Goal: Task Accomplishment & Management: Complete application form

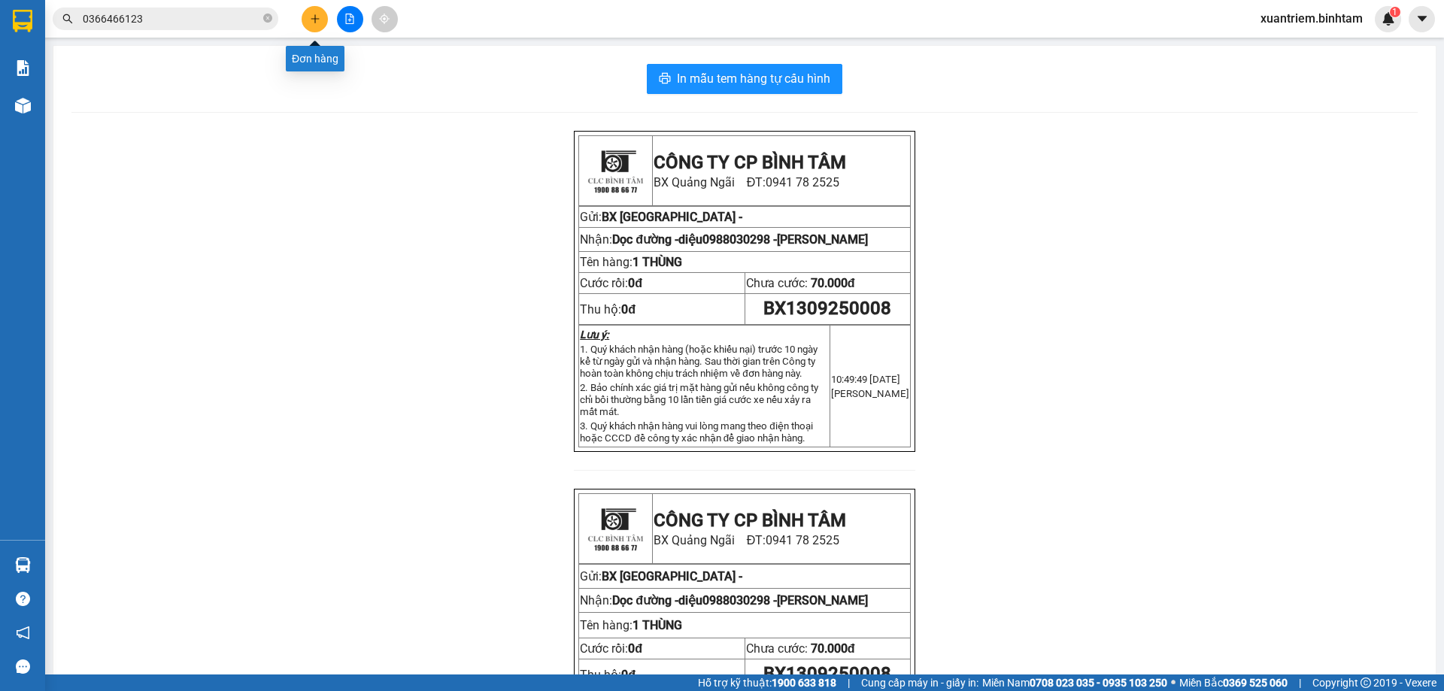
click at [308, 22] on button at bounding box center [315, 19] width 26 height 26
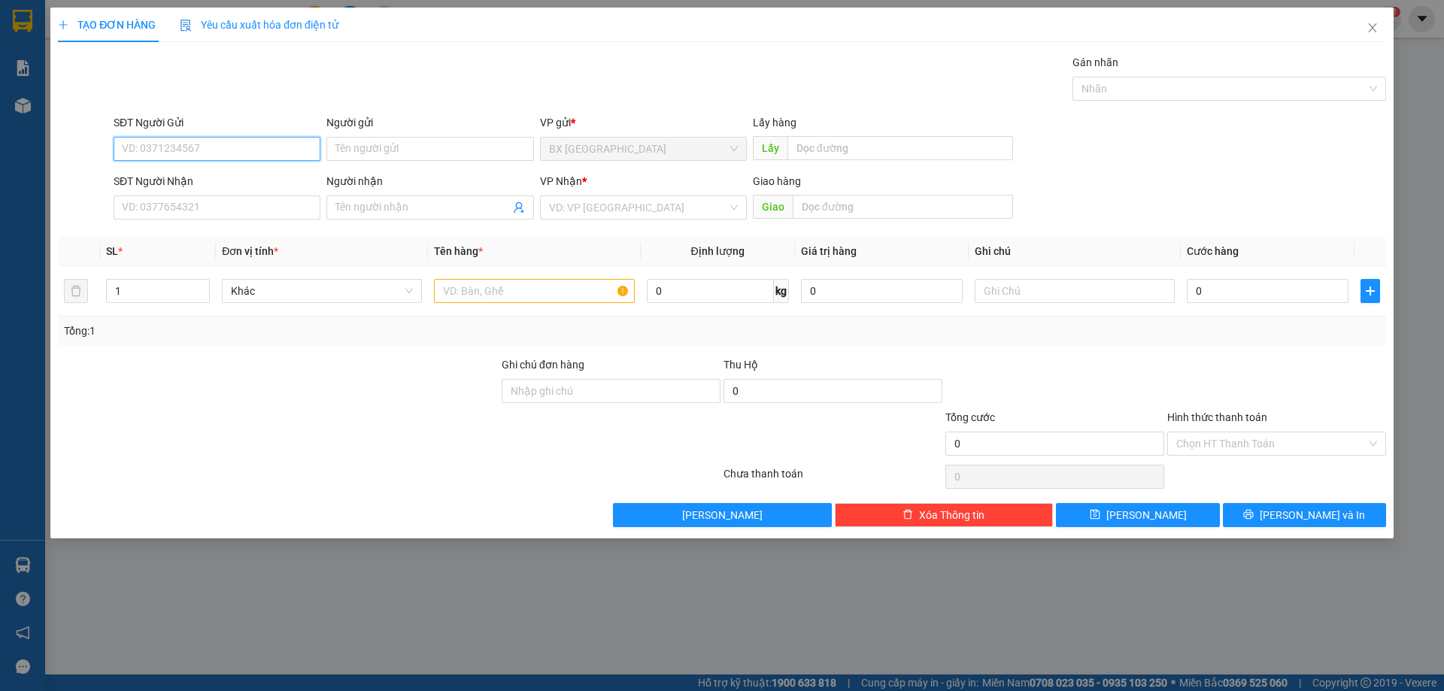
click at [231, 138] on input "SĐT Người Gửi" at bounding box center [217, 149] width 207 height 24
click at [253, 150] on input "SĐT Người Gửi" at bounding box center [217, 149] width 207 height 24
type input "0333585141"
click at [179, 180] on div "0333585141" at bounding box center [217, 179] width 189 height 17
type input "0989453007"
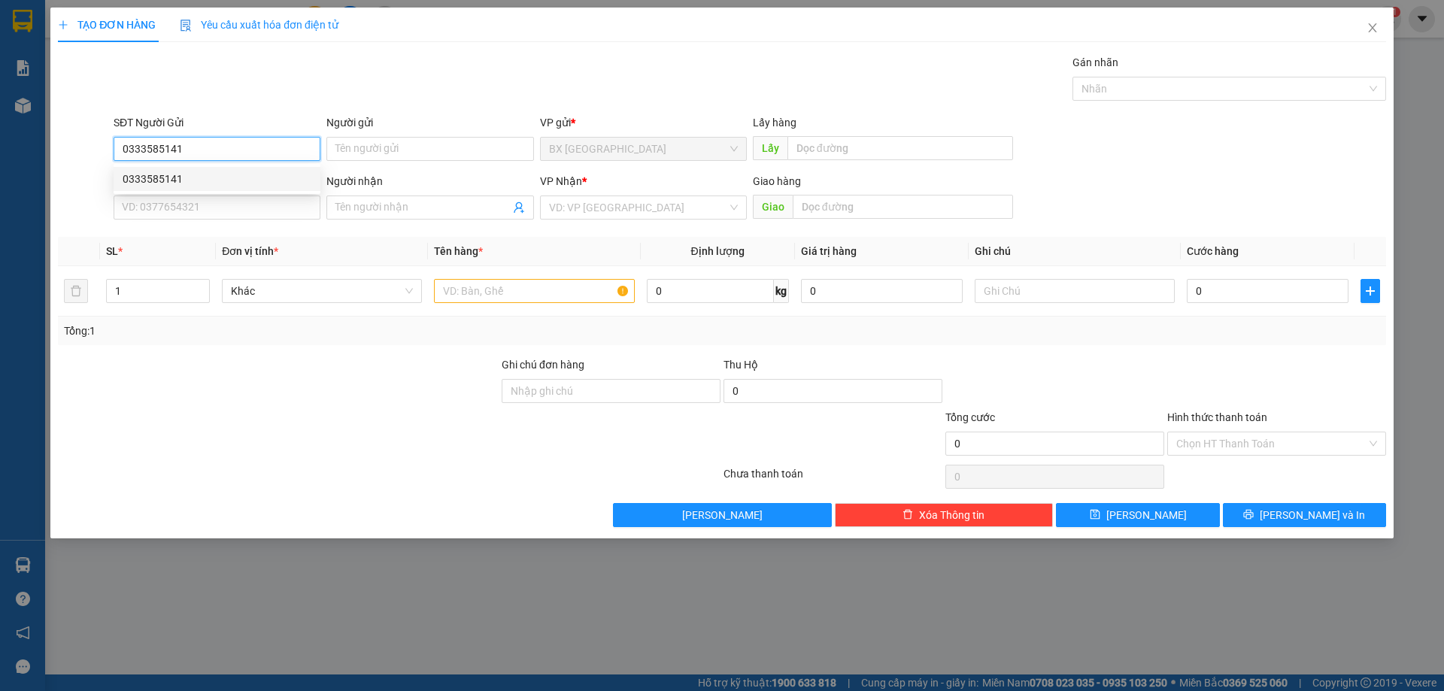
type input "TRUNG"
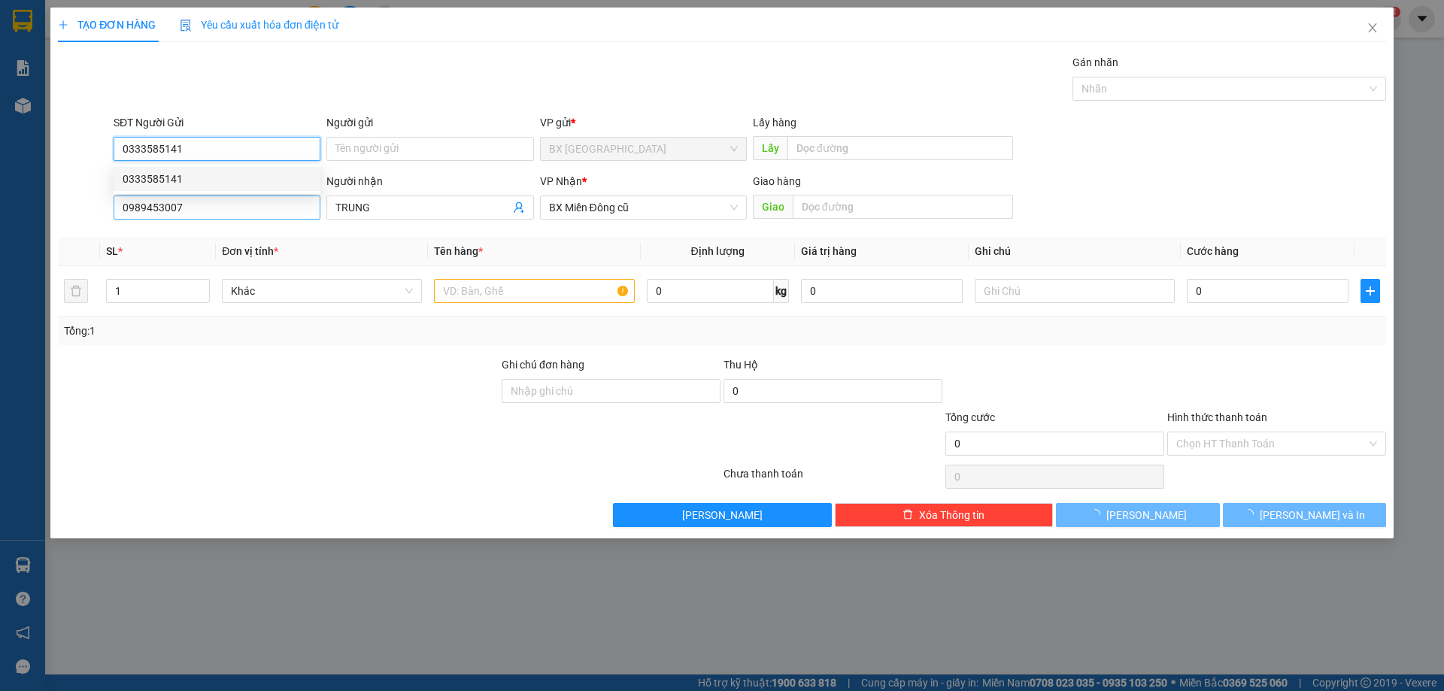
type input "100.000"
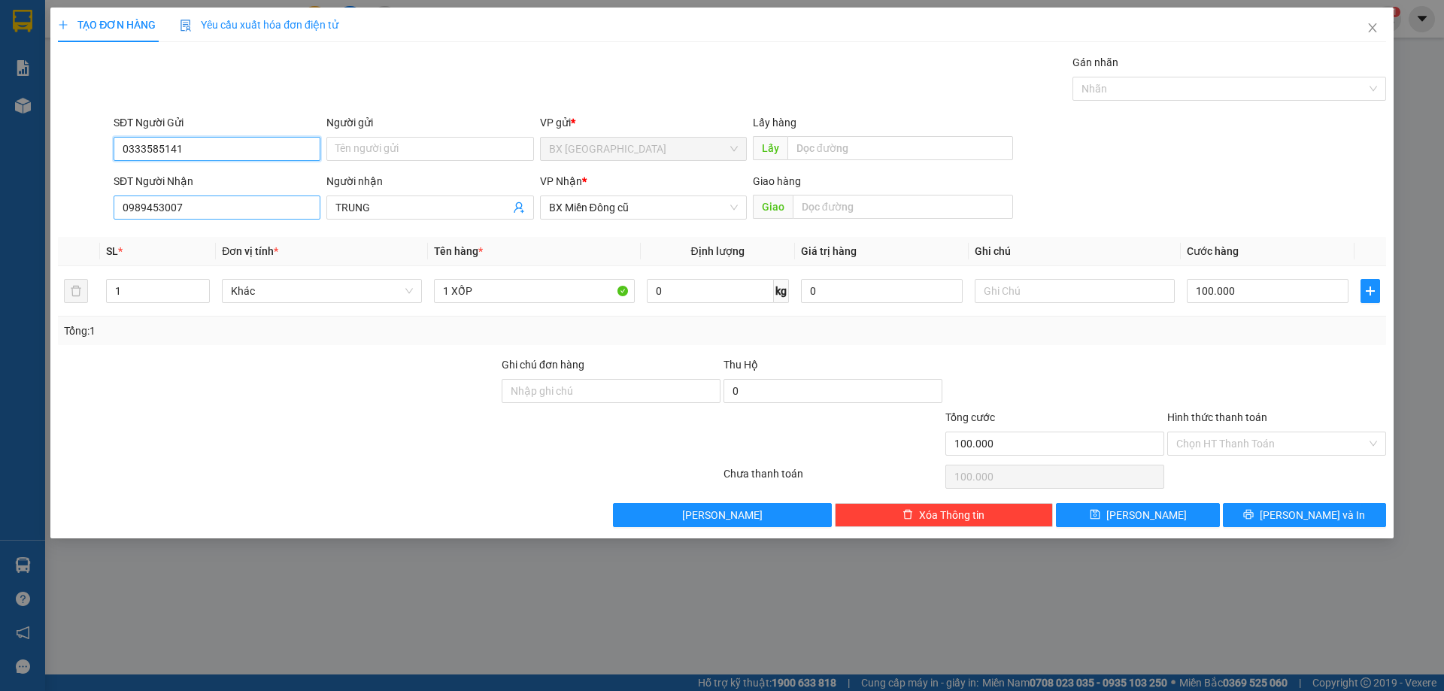
type input "0333585141"
click at [207, 202] on input "0989453007" at bounding box center [217, 208] width 207 height 24
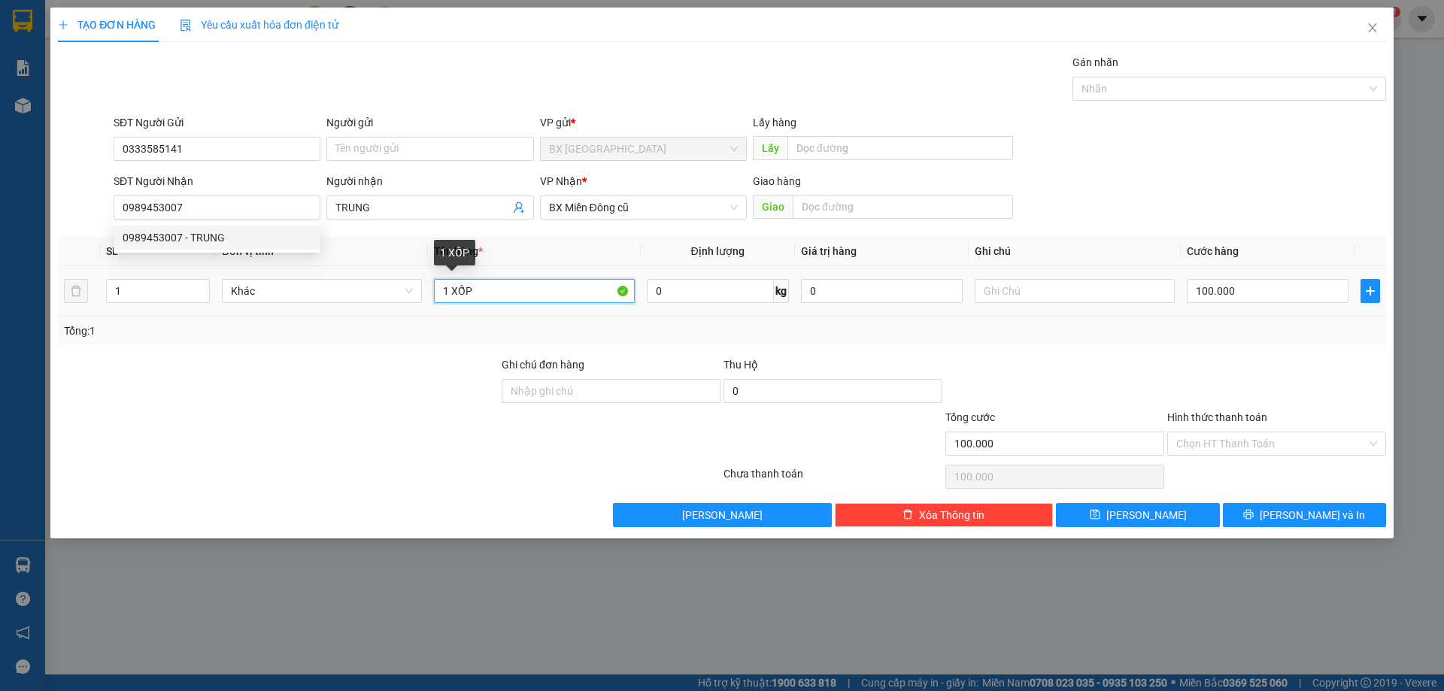
click at [451, 286] on input "1 XỐP" at bounding box center [534, 291] width 200 height 24
type input "2XỐP"
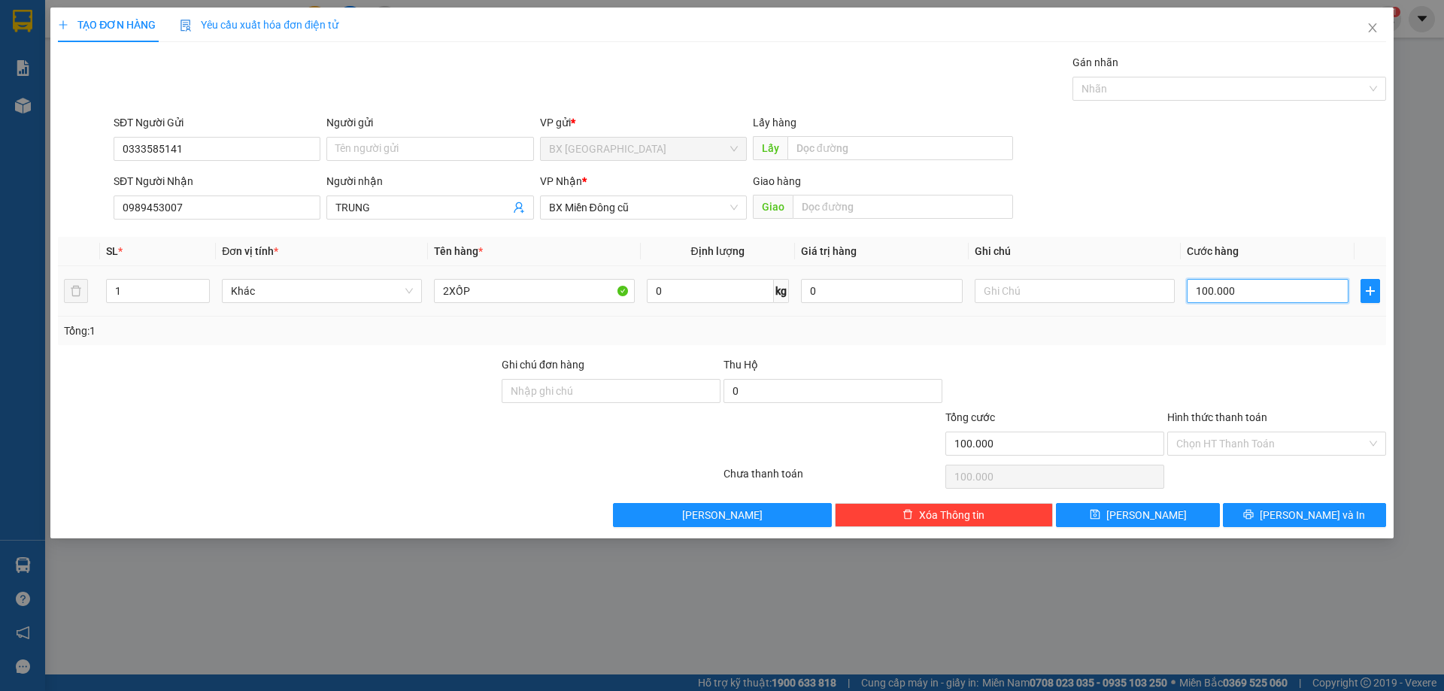
click at [1279, 289] on input "100.000" at bounding box center [1268, 291] width 162 height 24
type input "1"
type input "17"
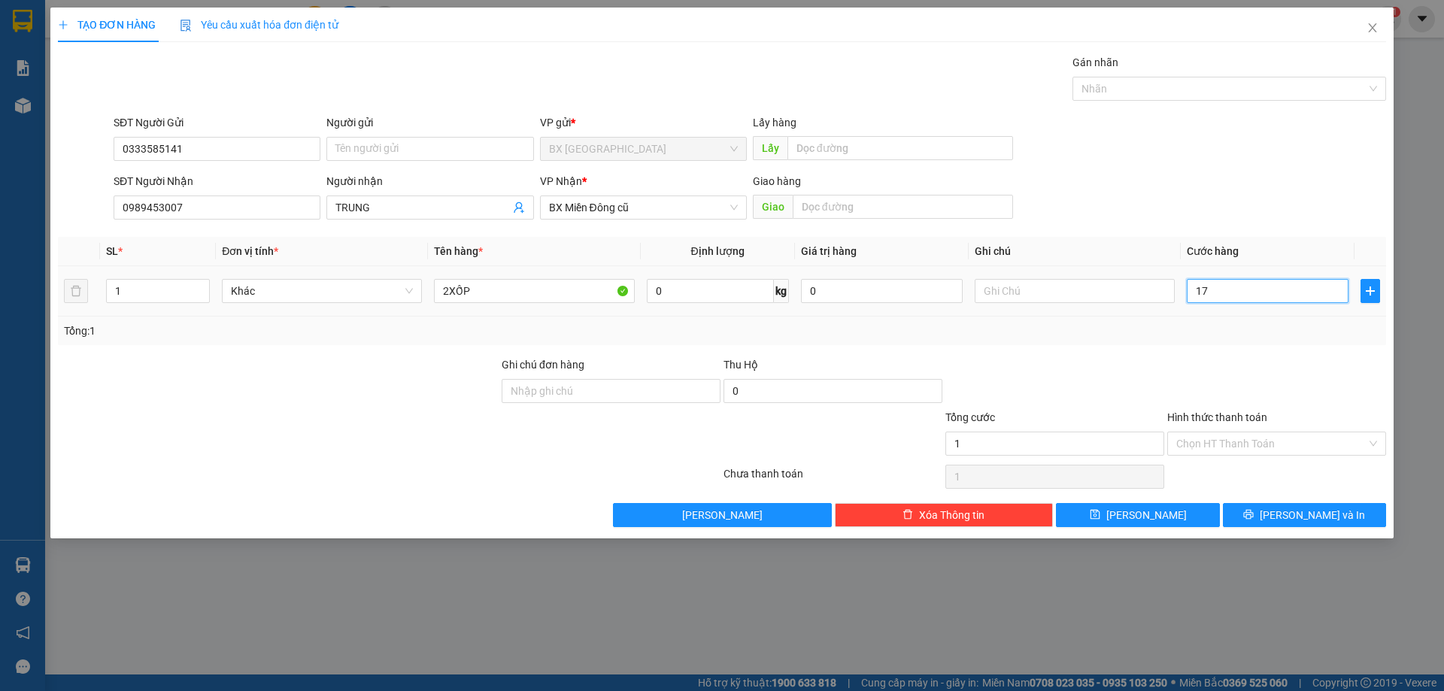
type input "17"
type input "170"
type input "1.700"
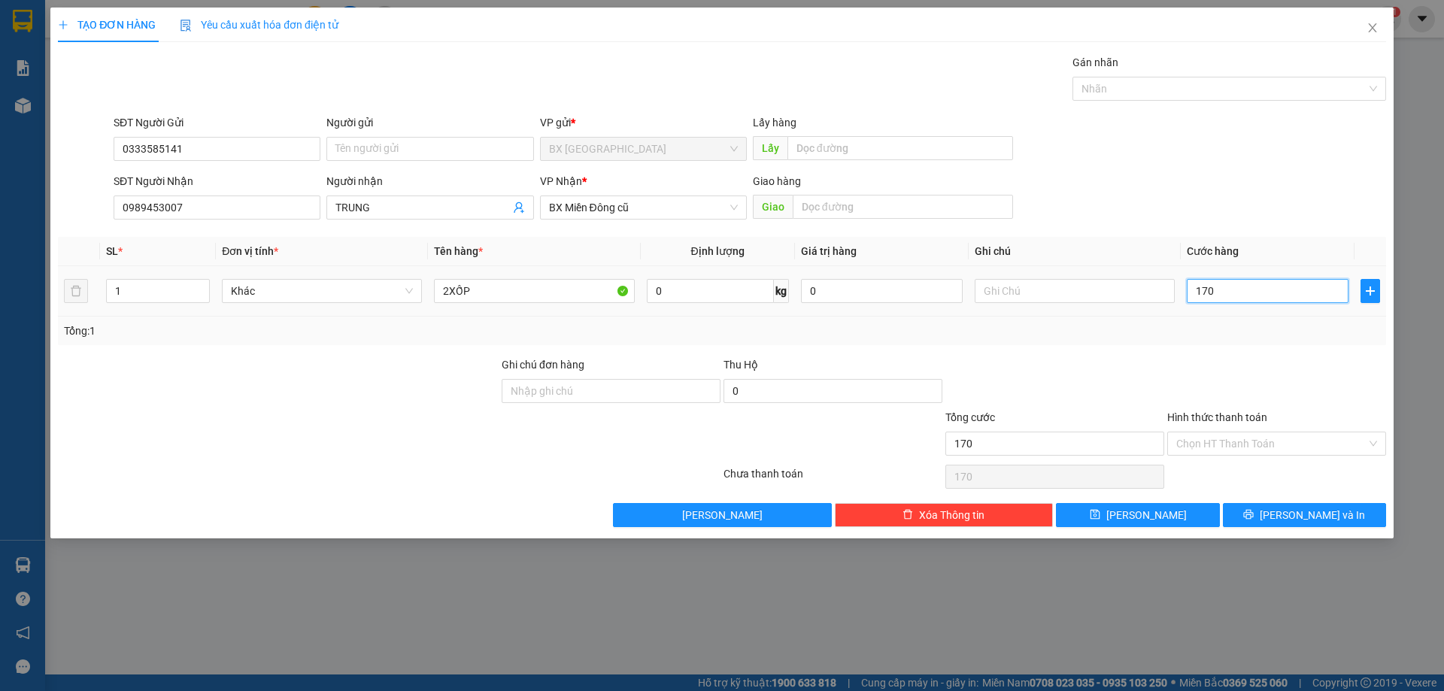
type input "1.700"
type input "17.000"
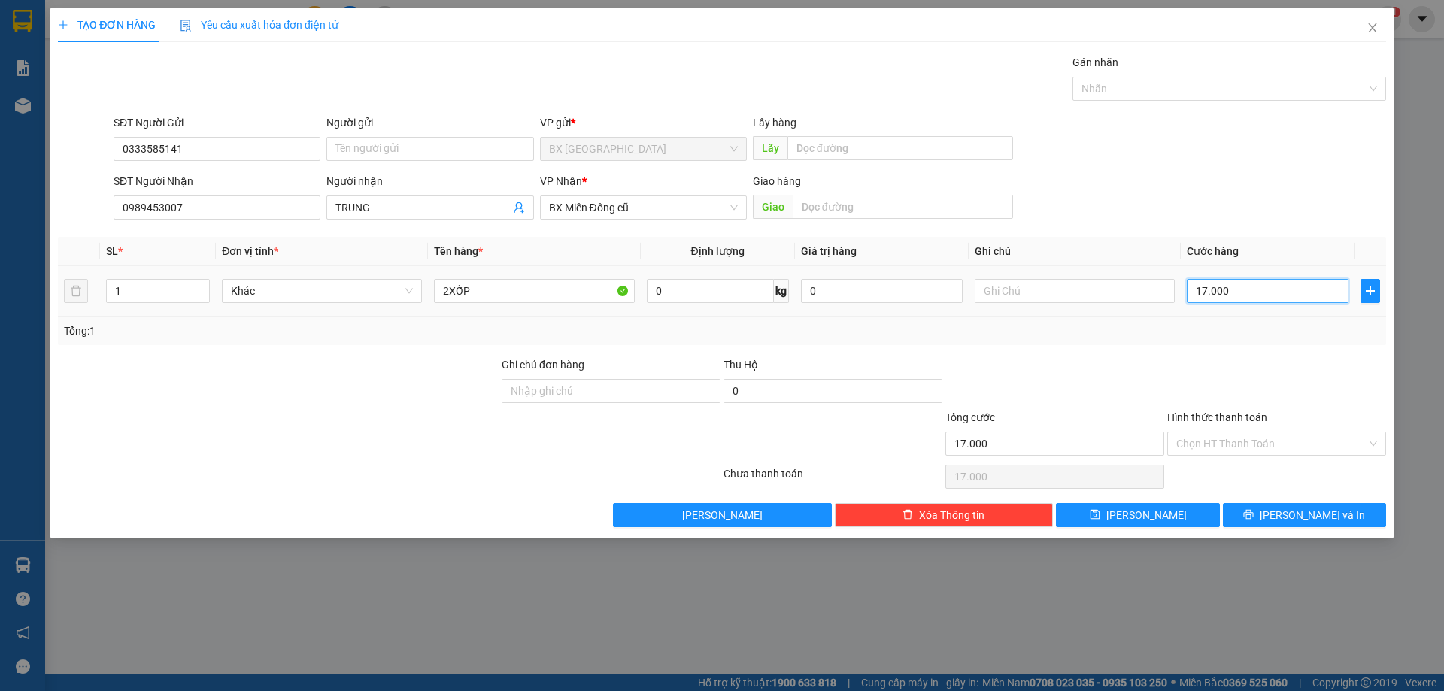
type input "170.000"
click at [1256, 520] on button "[PERSON_NAME] và In" at bounding box center [1304, 515] width 163 height 24
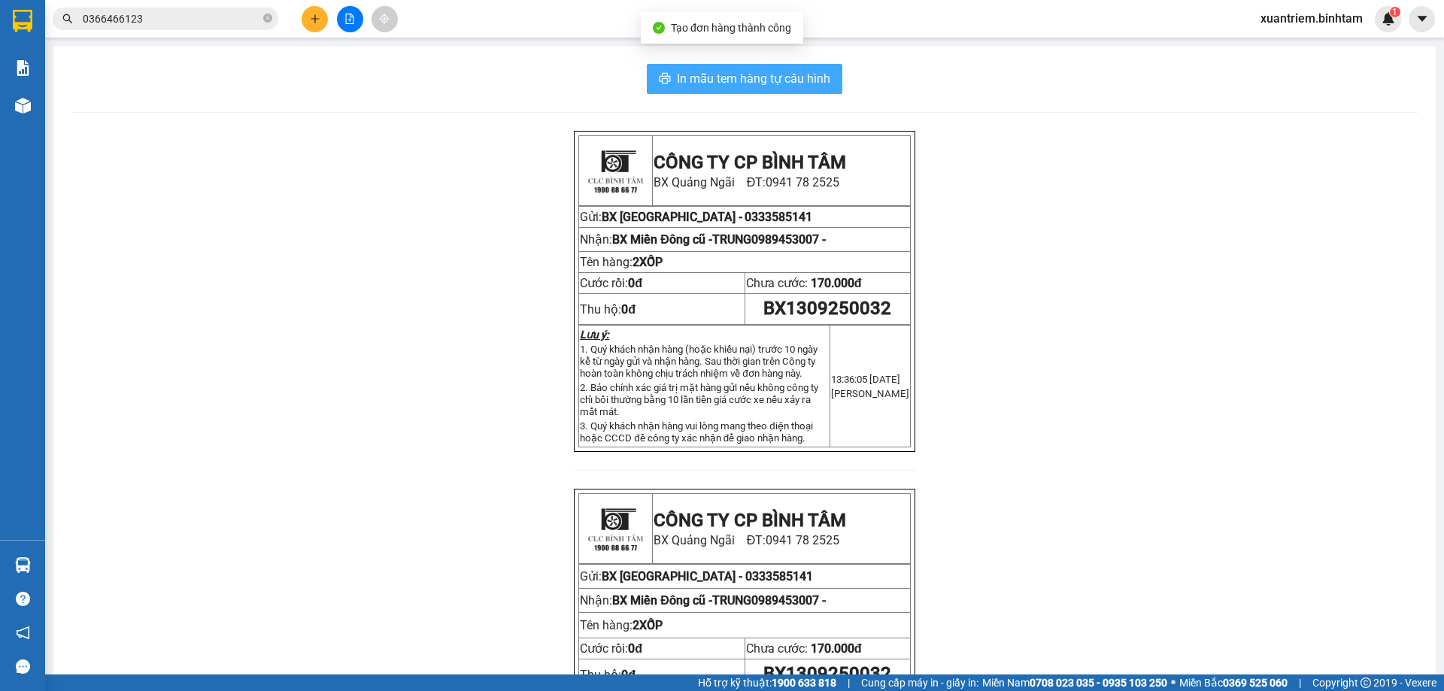
click at [699, 68] on button "In mẫu tem hàng tự cấu hình" at bounding box center [745, 79] width 196 height 30
